Goal: Task Accomplishment & Management: Manage account settings

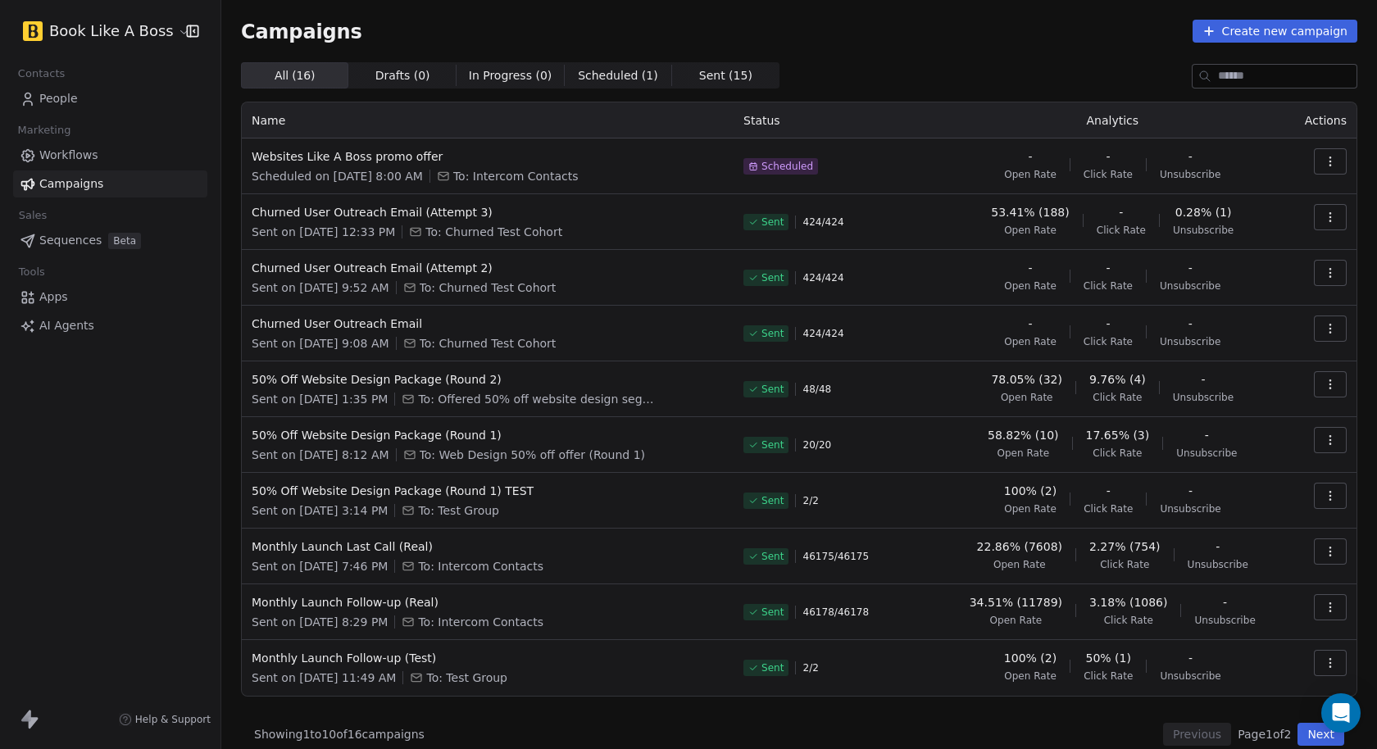
click at [1314, 157] on button "button" at bounding box center [1330, 161] width 33 height 26
click at [1236, 198] on div "Edit" at bounding box center [1244, 198] width 166 height 26
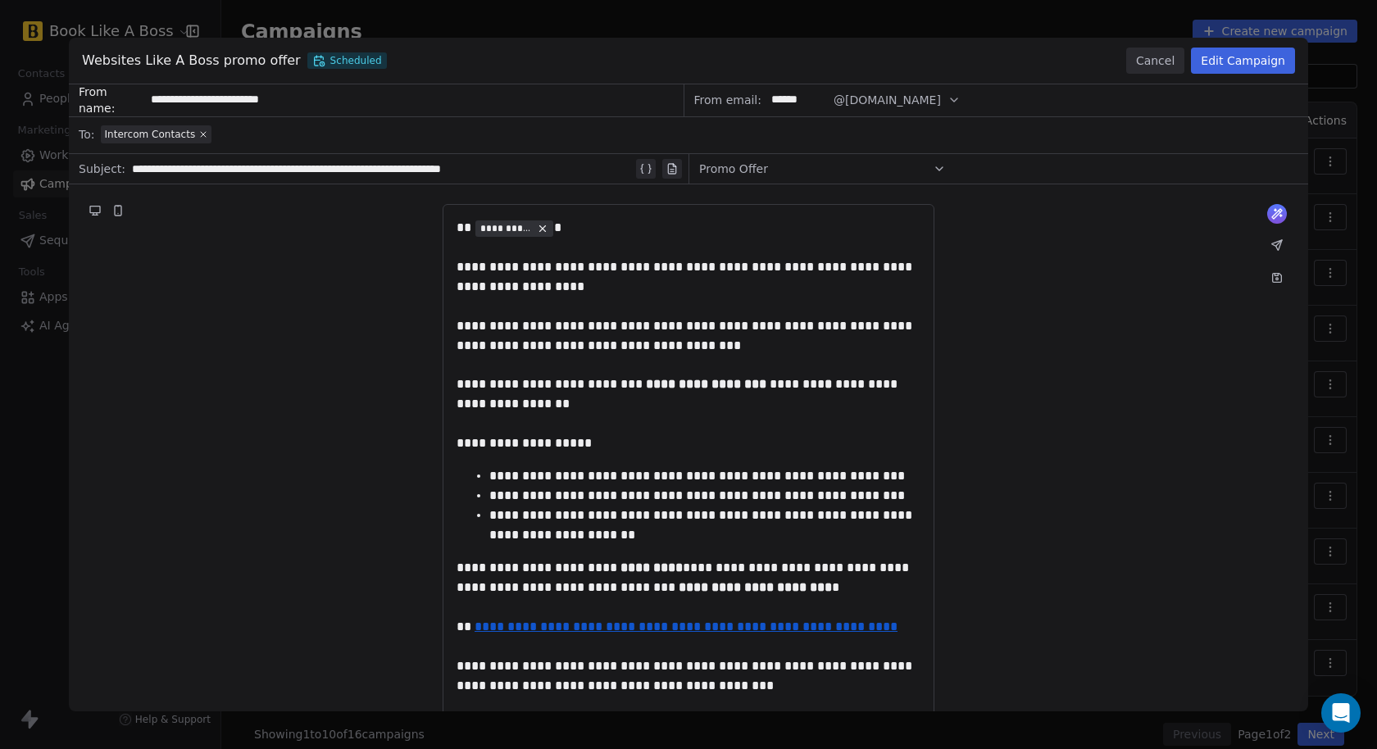
click at [1211, 70] on button "Edit Campaign" at bounding box center [1243, 61] width 104 height 26
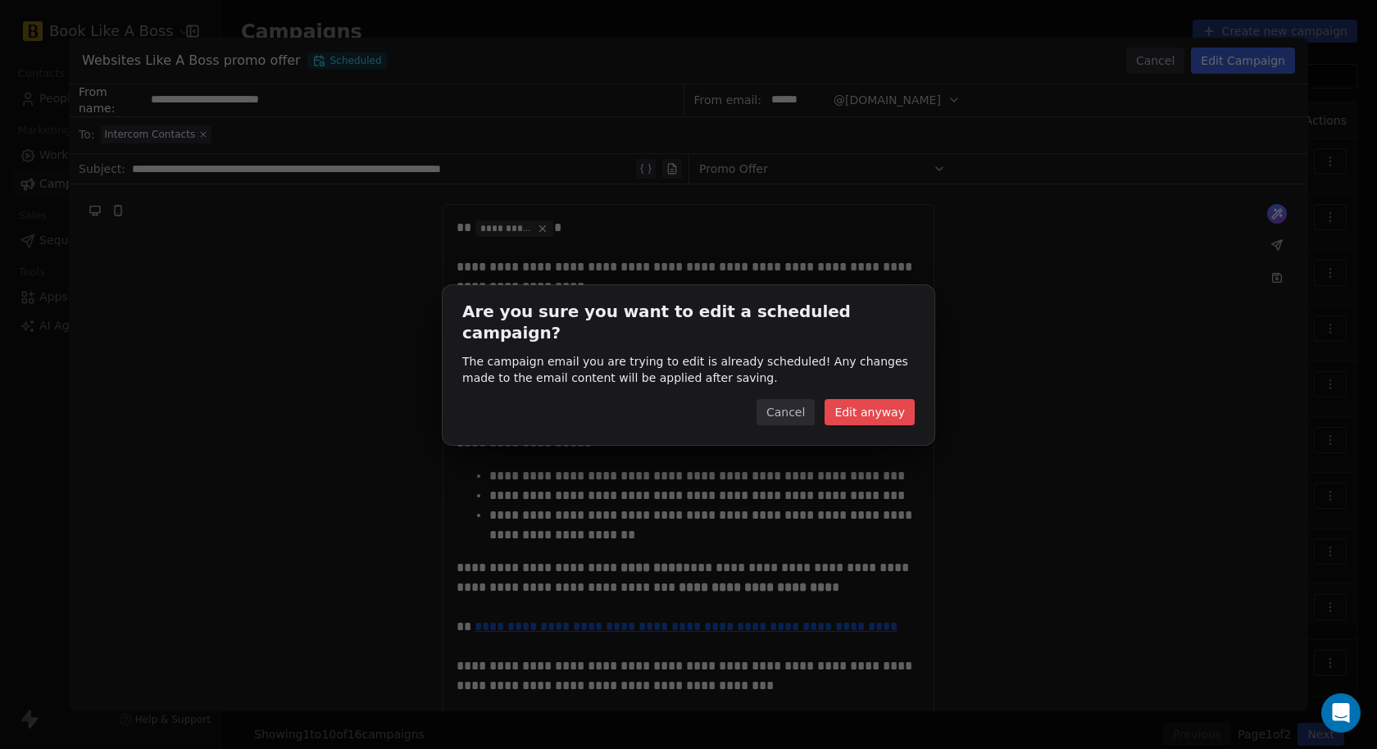
click at [873, 405] on button "Edit anyway" at bounding box center [870, 412] width 90 height 26
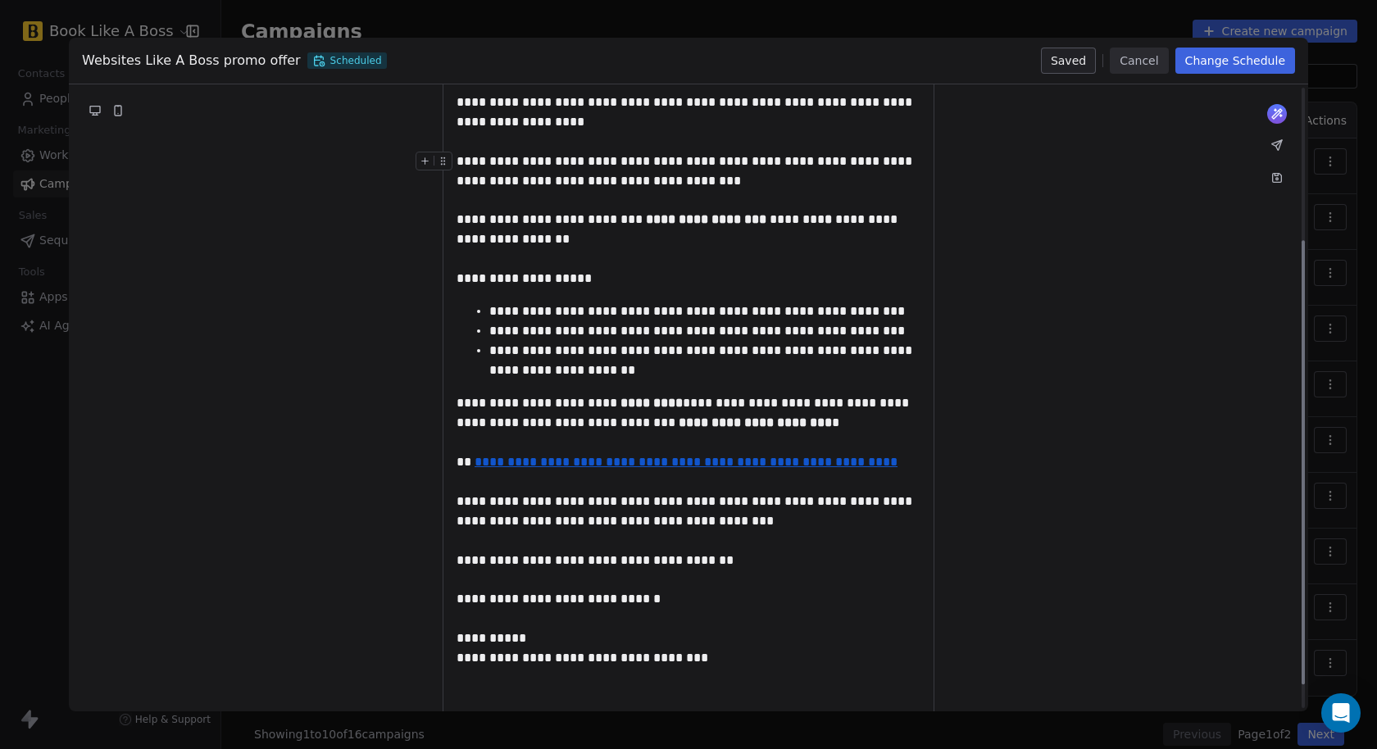
scroll to position [249, 0]
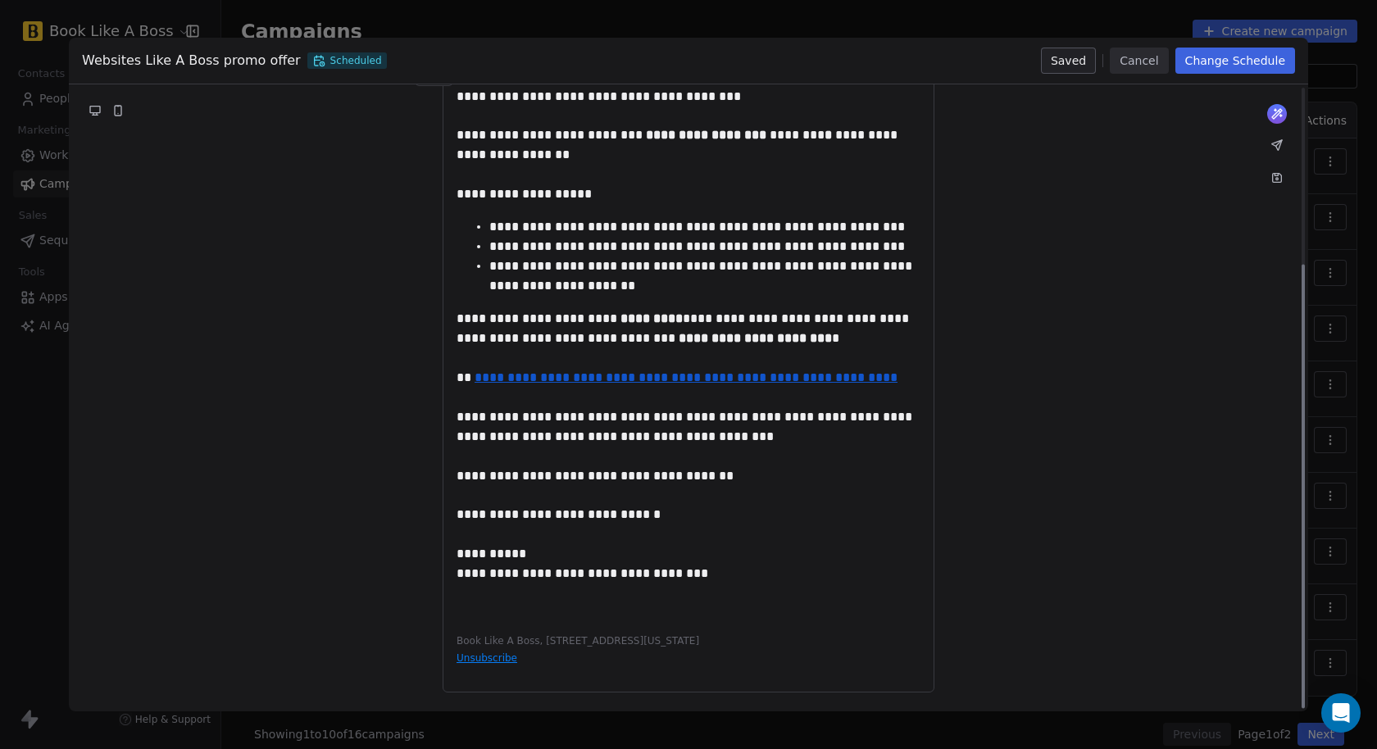
click at [1241, 60] on button "Change Schedule" at bounding box center [1236, 61] width 120 height 26
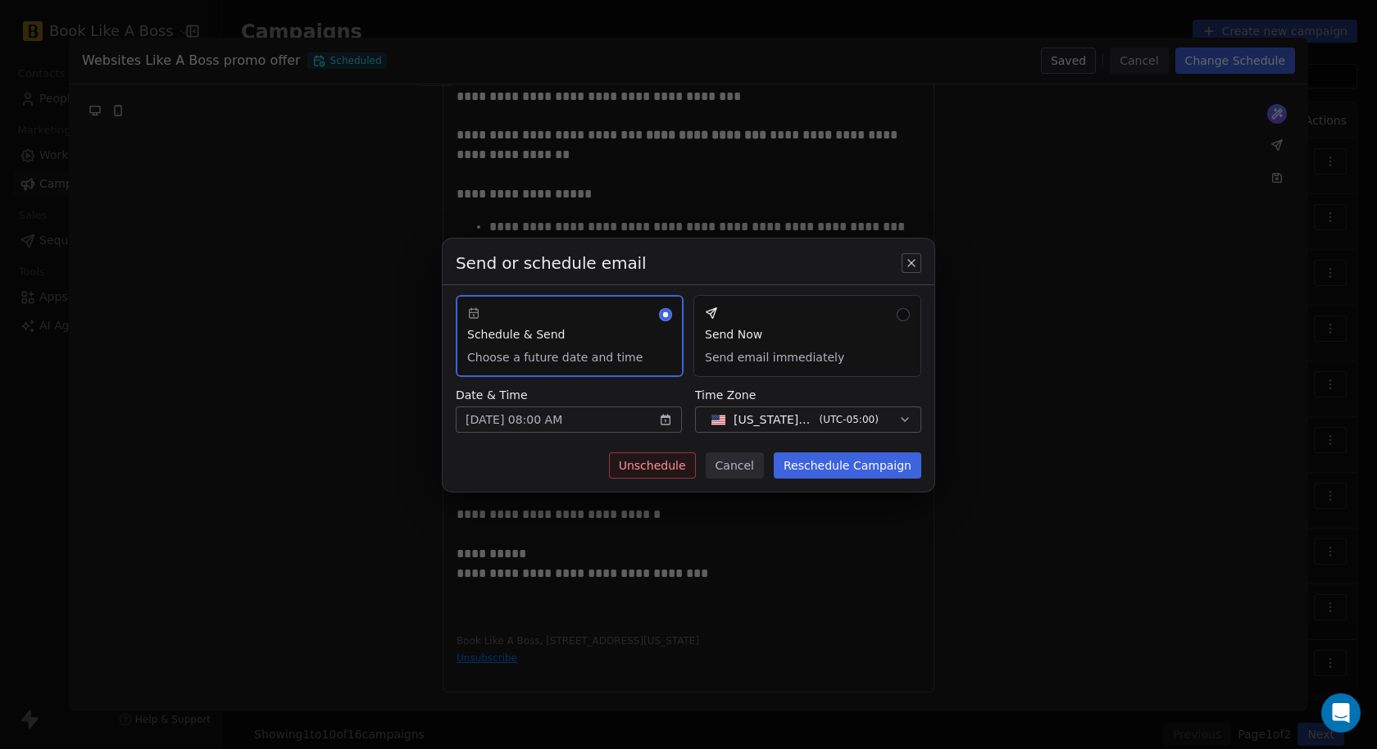
click at [652, 467] on button "Unschedule" at bounding box center [652, 466] width 87 height 26
